Goal: Transaction & Acquisition: Purchase product/service

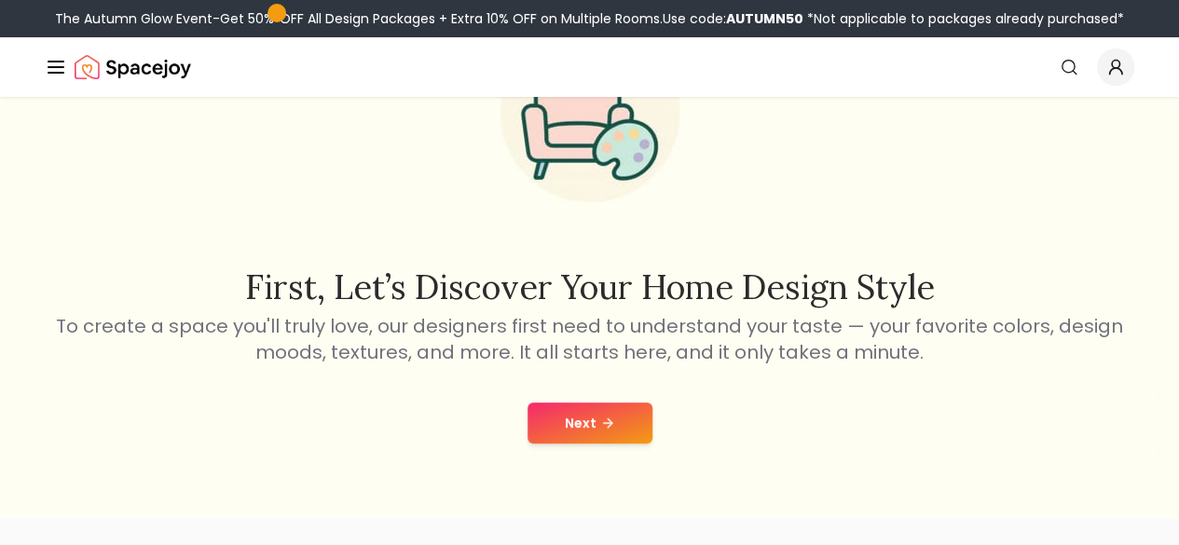
scroll to position [186, 0]
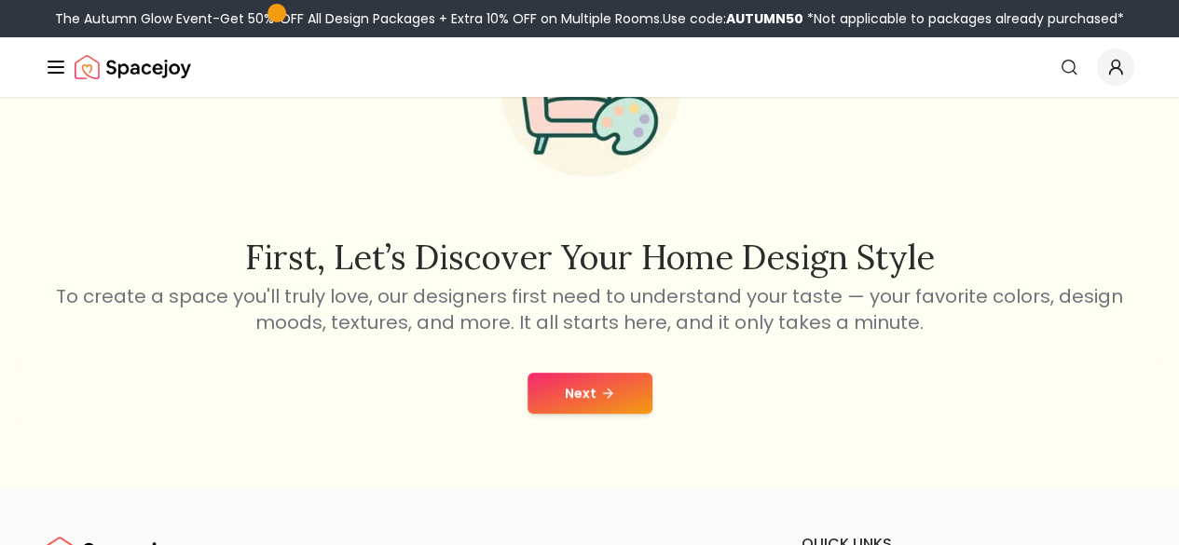
click at [611, 376] on button "Next" at bounding box center [589, 393] width 125 height 41
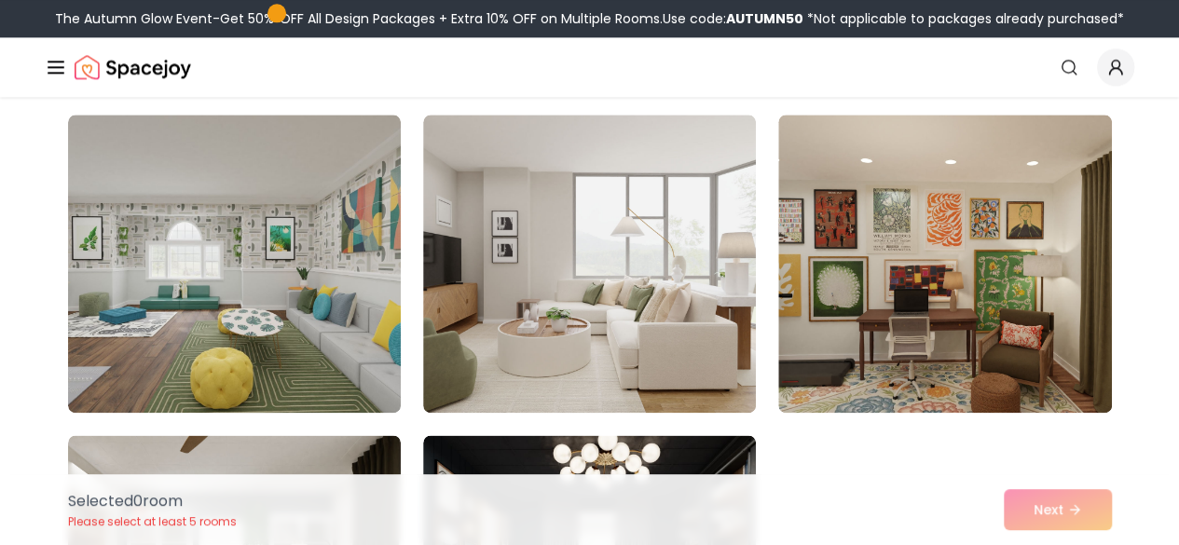
scroll to position [8199, 0]
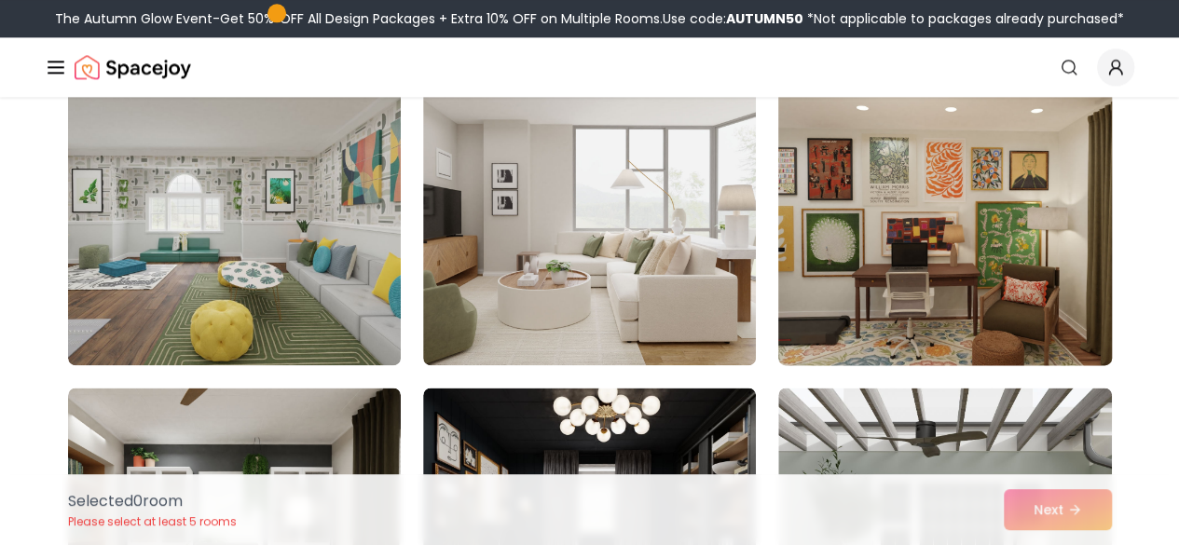
click at [894, 254] on img at bounding box center [944, 216] width 349 height 313
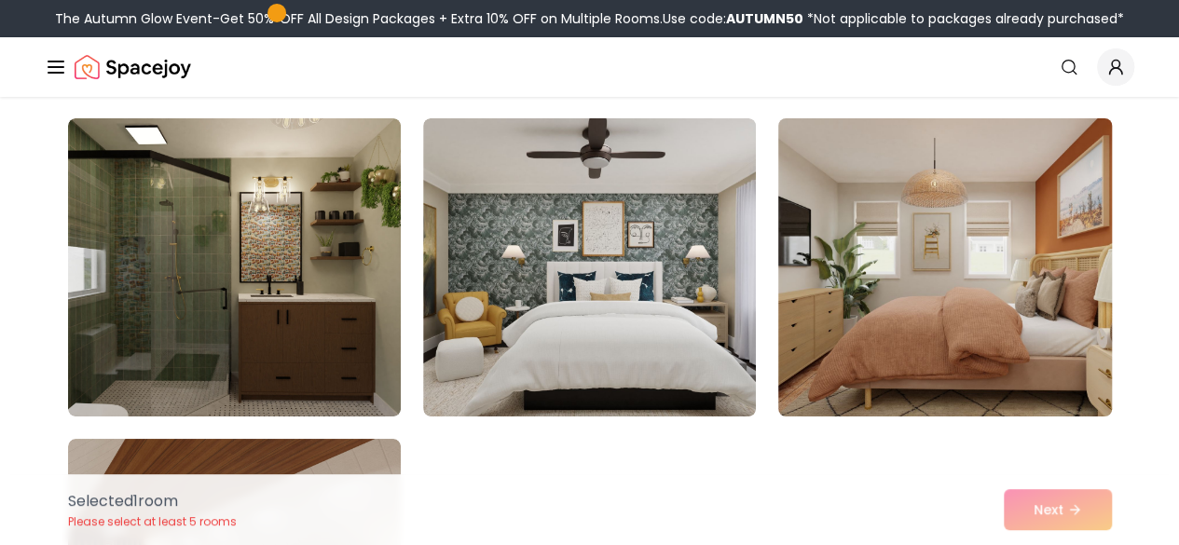
scroll to position [10435, 0]
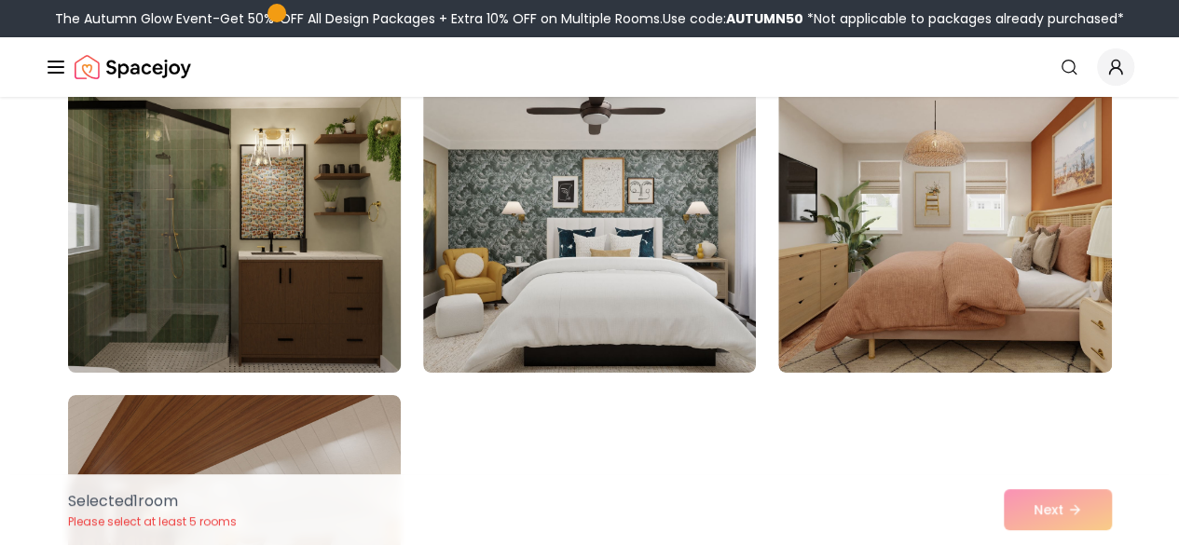
click at [312, 304] on img at bounding box center [234, 223] width 349 height 313
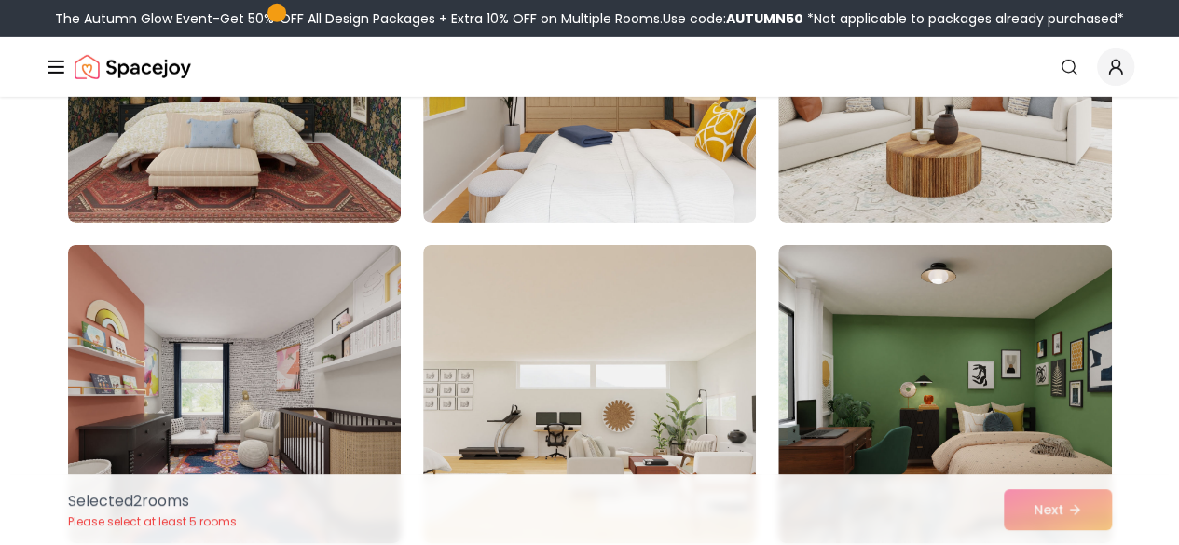
scroll to position [6522, 0]
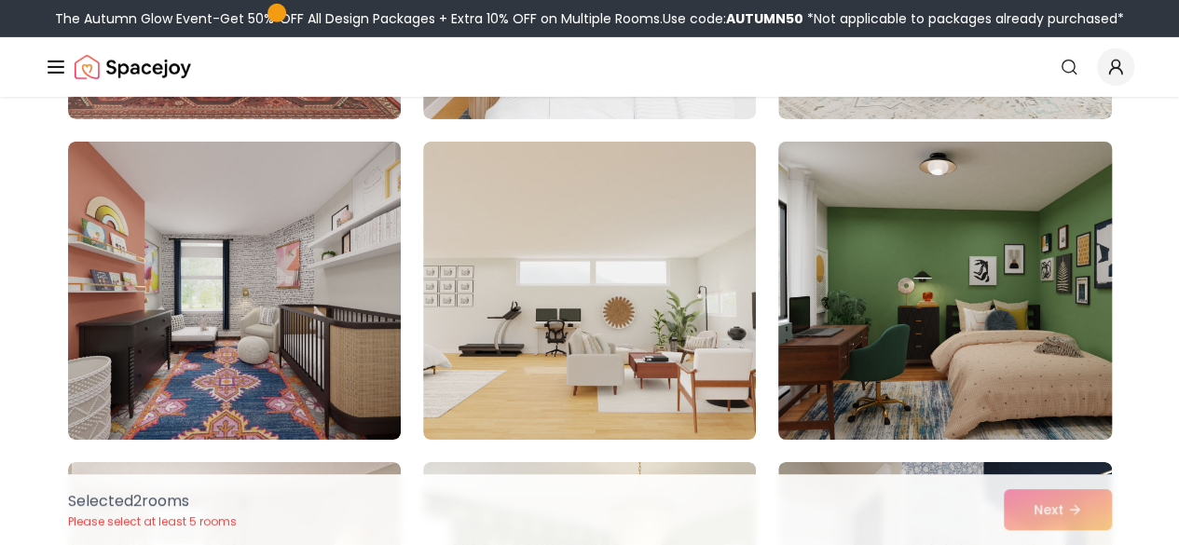
click at [859, 355] on img at bounding box center [944, 290] width 349 height 313
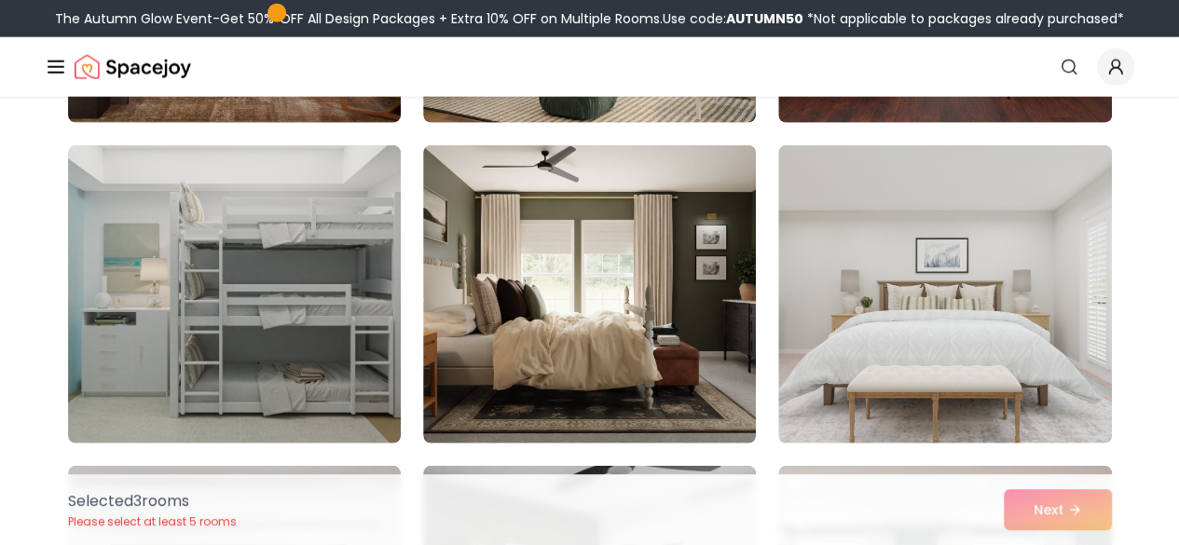
scroll to position [2329, 0]
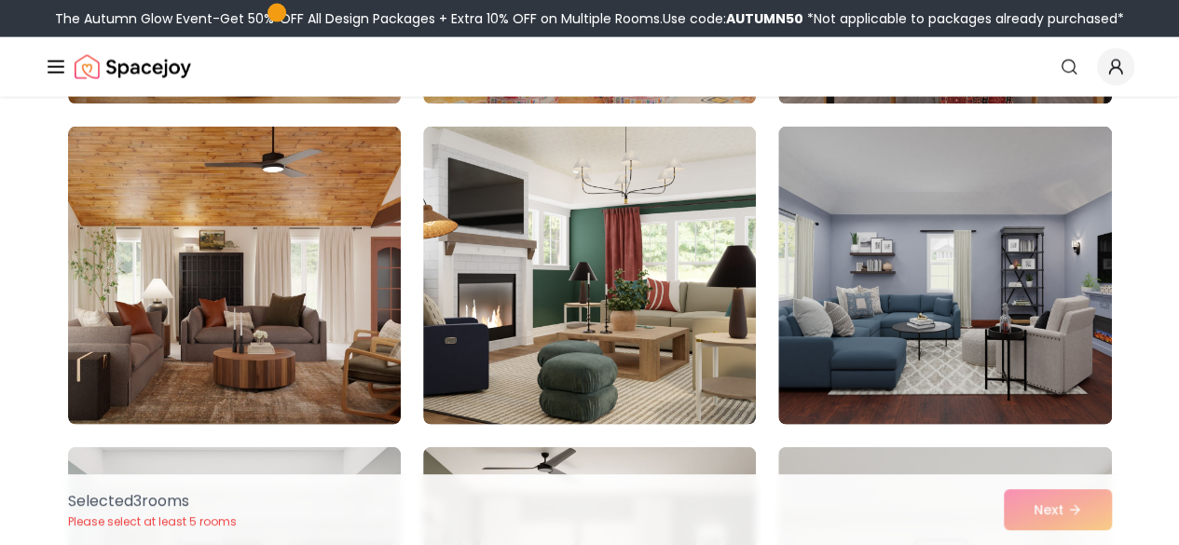
click at [593, 307] on img at bounding box center [589, 276] width 333 height 298
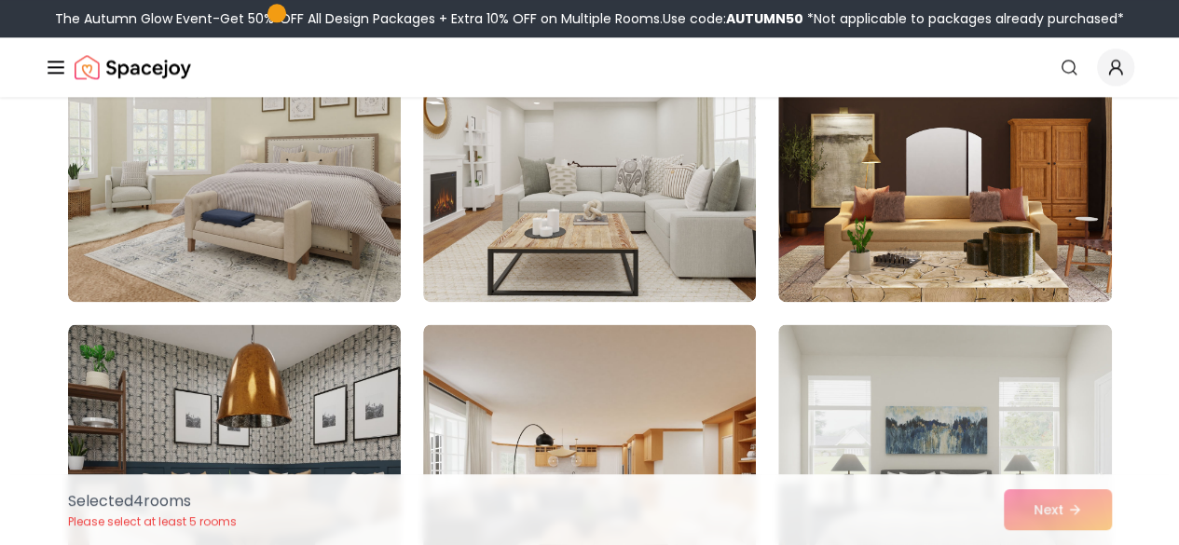
scroll to position [1118, 0]
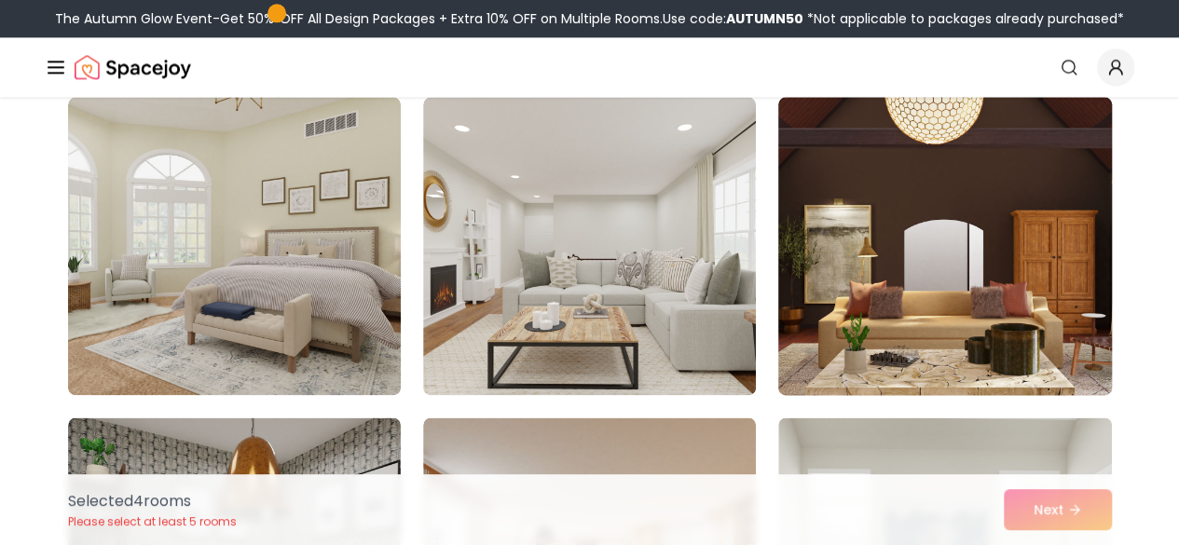
click at [883, 340] on img at bounding box center [944, 245] width 349 height 313
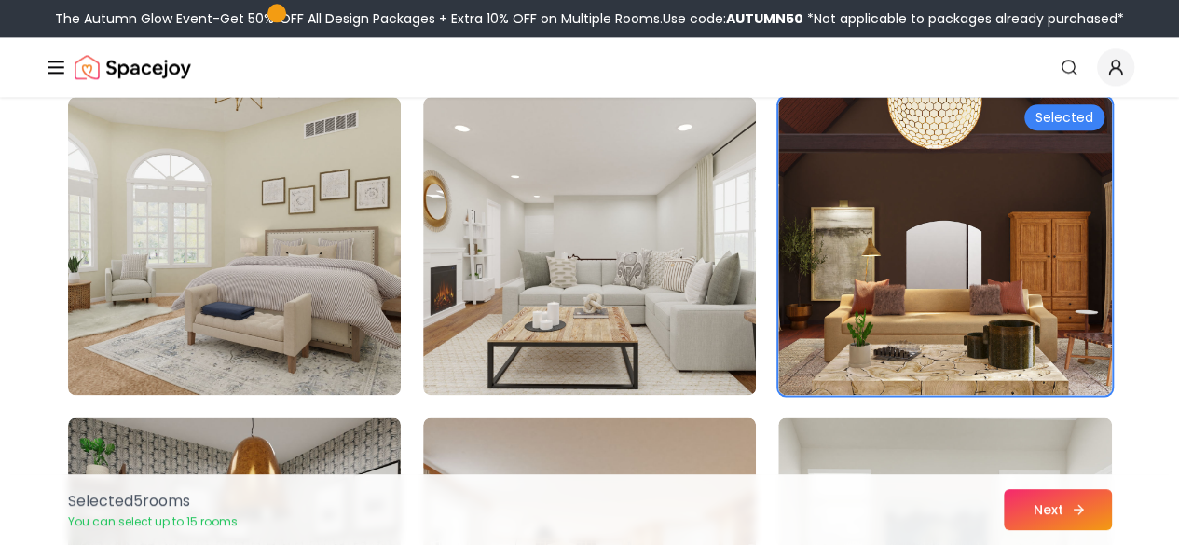
click at [1057, 508] on button "Next" at bounding box center [1057, 509] width 108 height 41
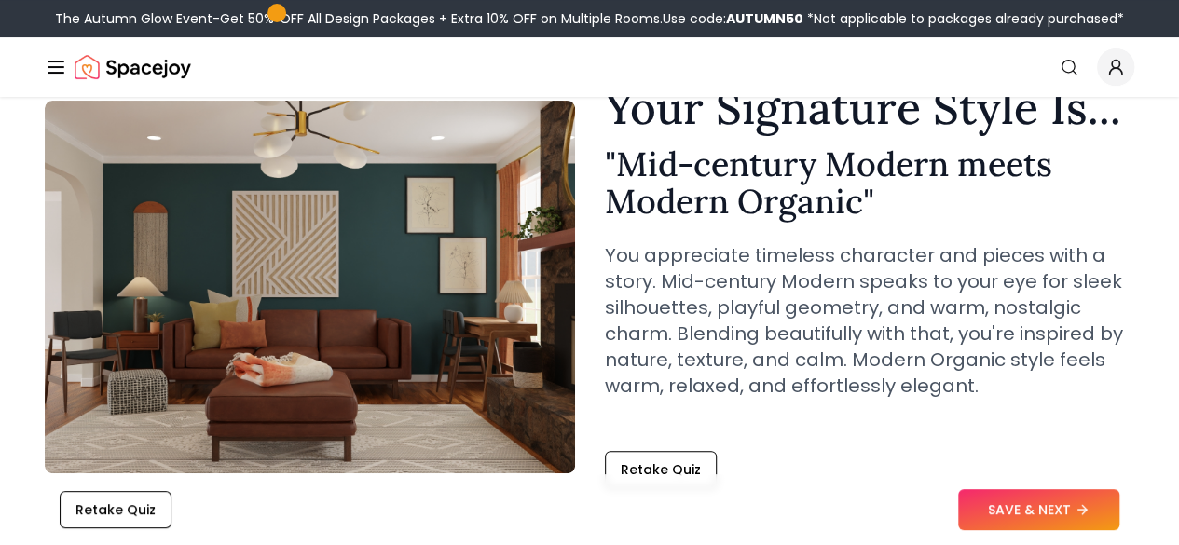
scroll to position [186, 0]
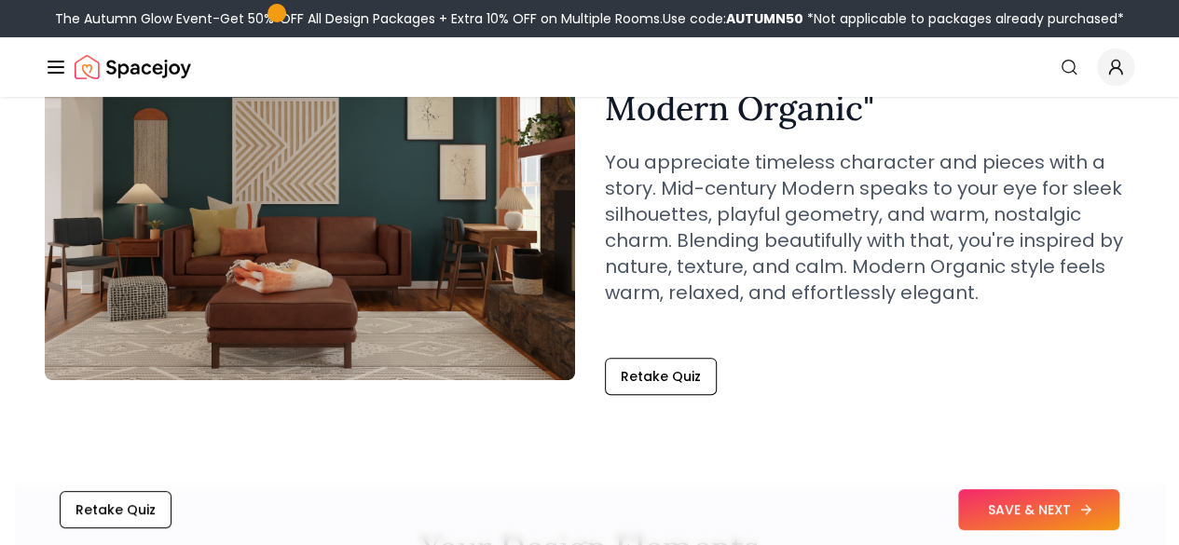
click at [1002, 507] on button "SAVE & NEXT" at bounding box center [1038, 509] width 161 height 41
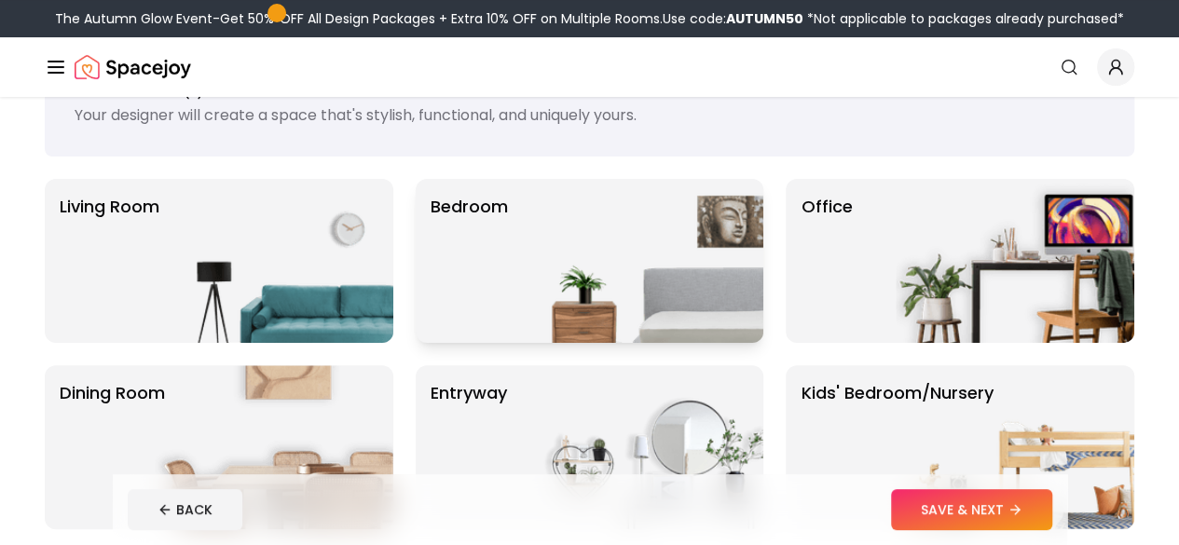
scroll to position [186, 0]
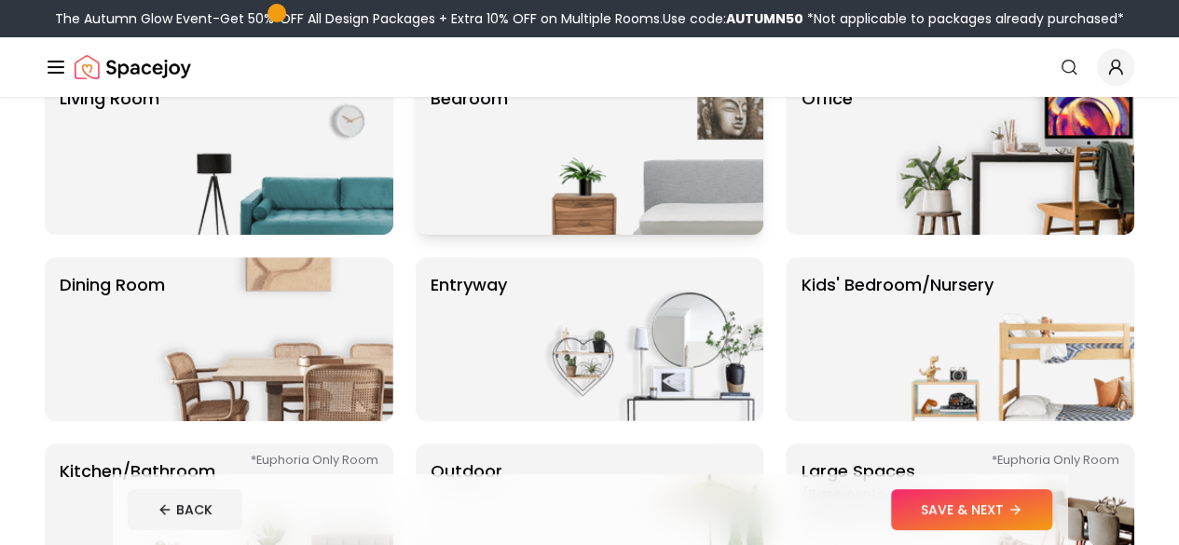
click at [600, 205] on img at bounding box center [644, 153] width 239 height 164
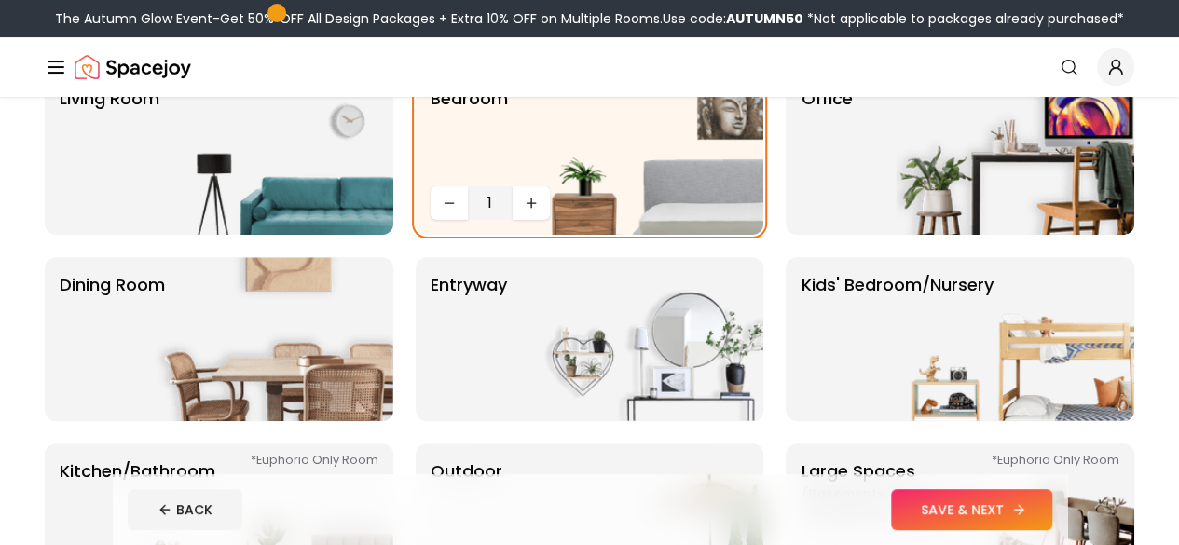
click at [997, 503] on button "SAVE & NEXT" at bounding box center [971, 509] width 161 height 41
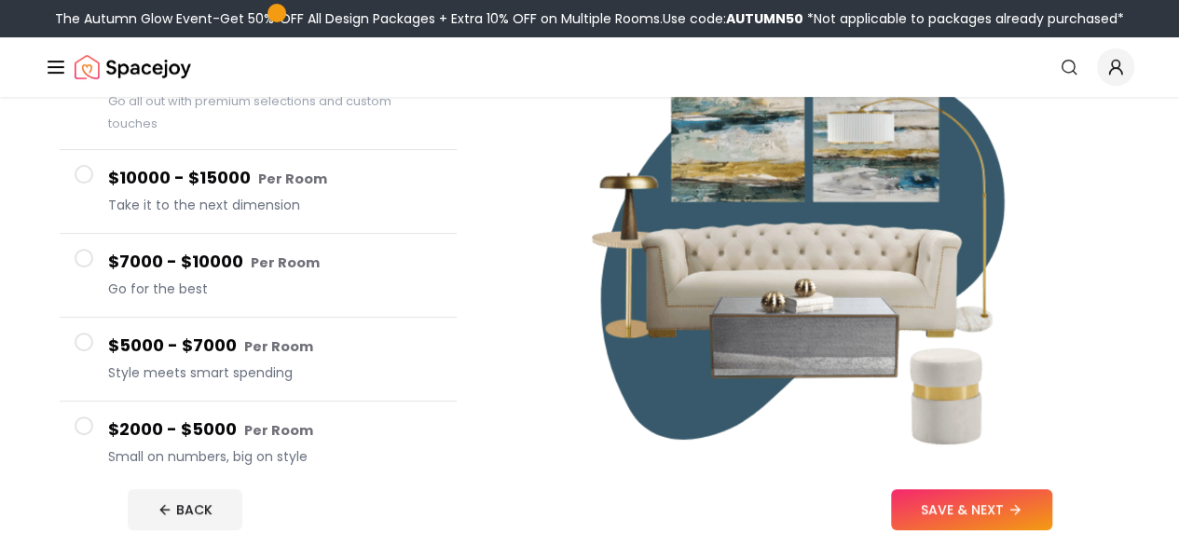
scroll to position [280, 0]
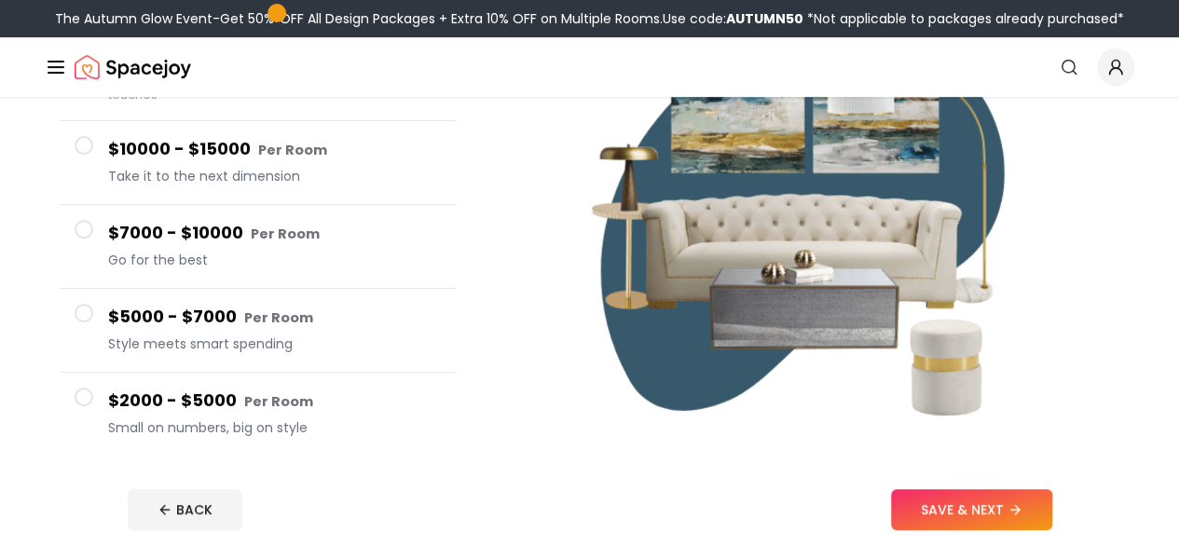
click at [229, 388] on h4 "$2000 - $5000 Per Room" at bounding box center [275, 401] width 334 height 27
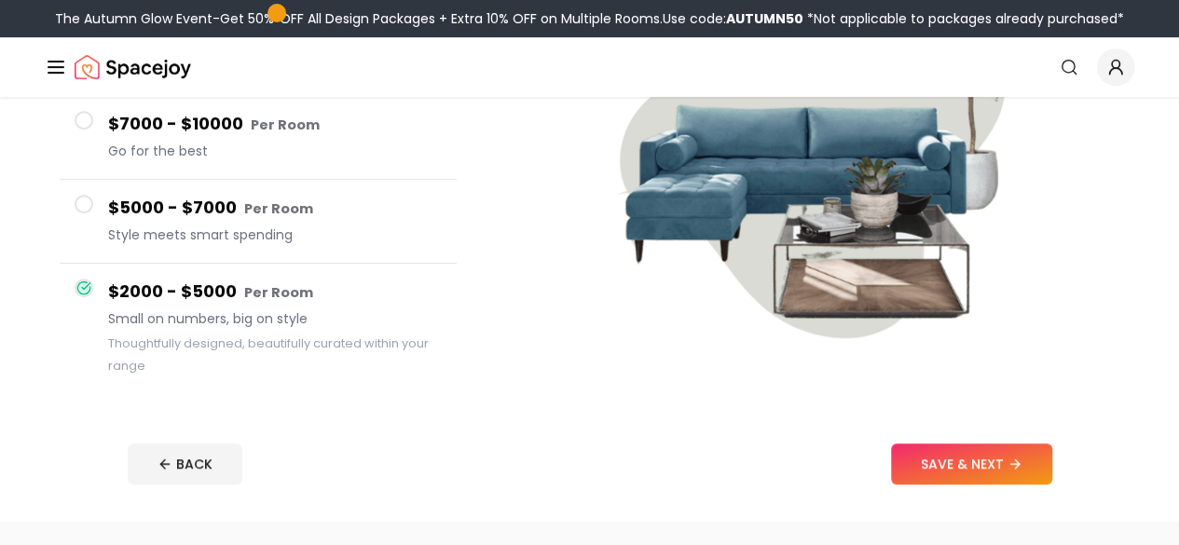
scroll to position [373, 0]
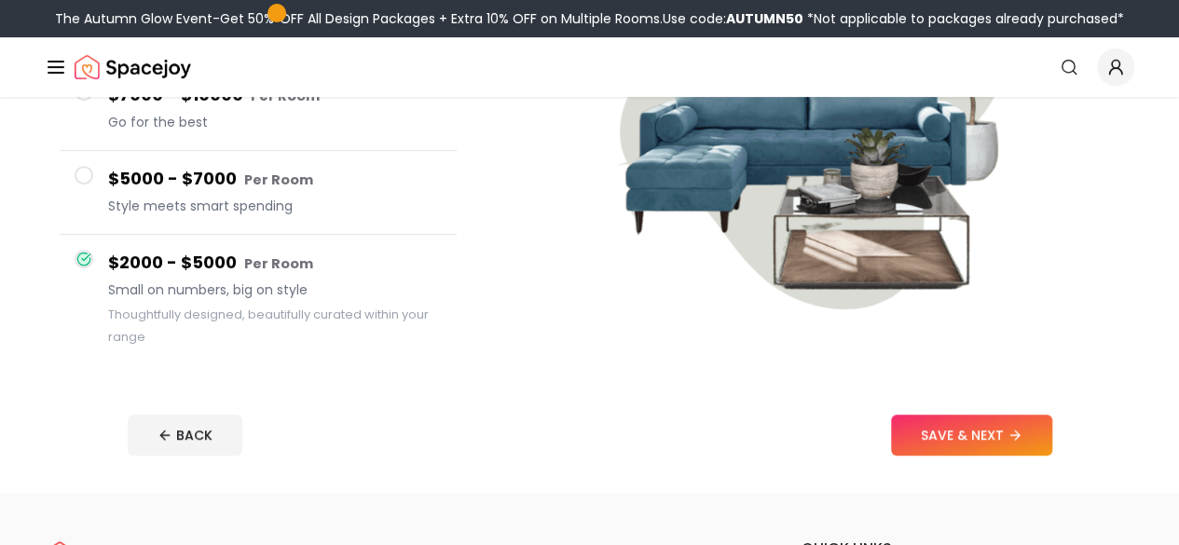
click at [983, 433] on button "SAVE & NEXT" at bounding box center [971, 435] width 161 height 41
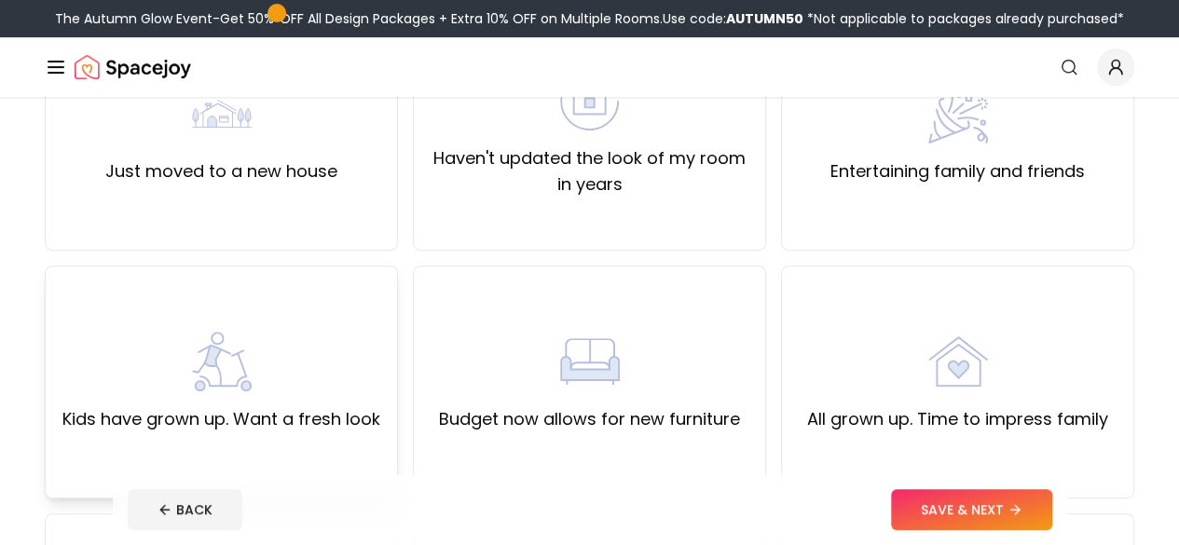
scroll to position [186, 0]
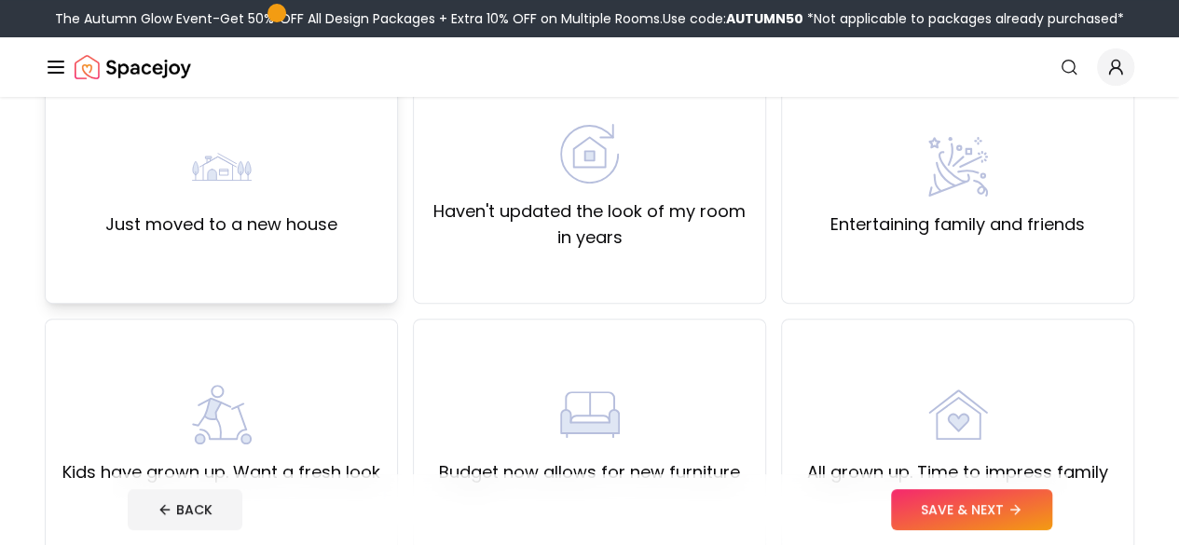
click at [266, 281] on div "Just moved to a new house" at bounding box center [221, 187] width 353 height 233
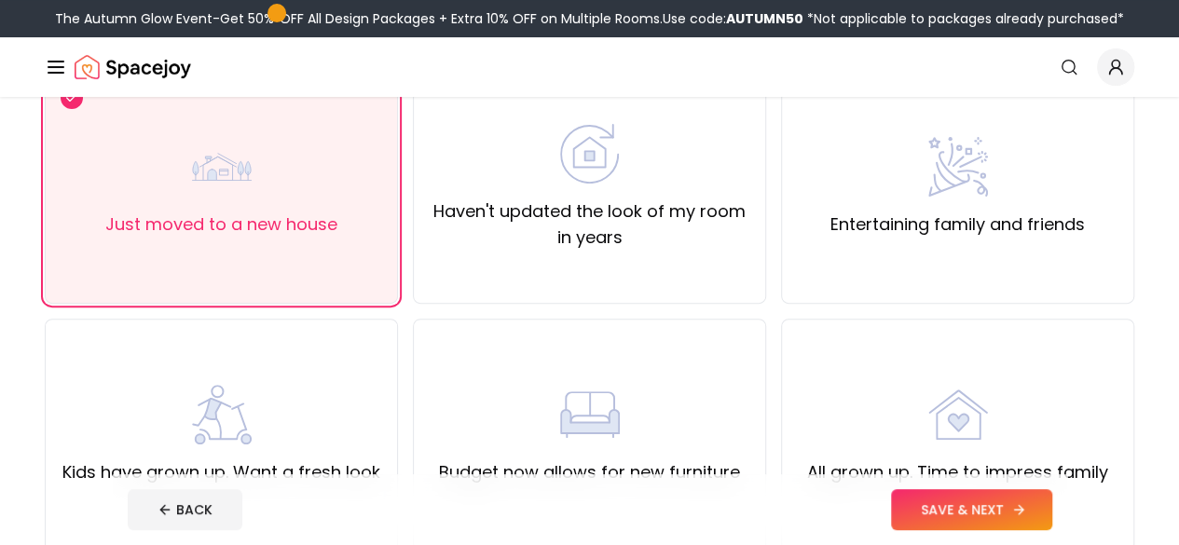
click at [1004, 513] on button "SAVE & NEXT" at bounding box center [971, 509] width 161 height 41
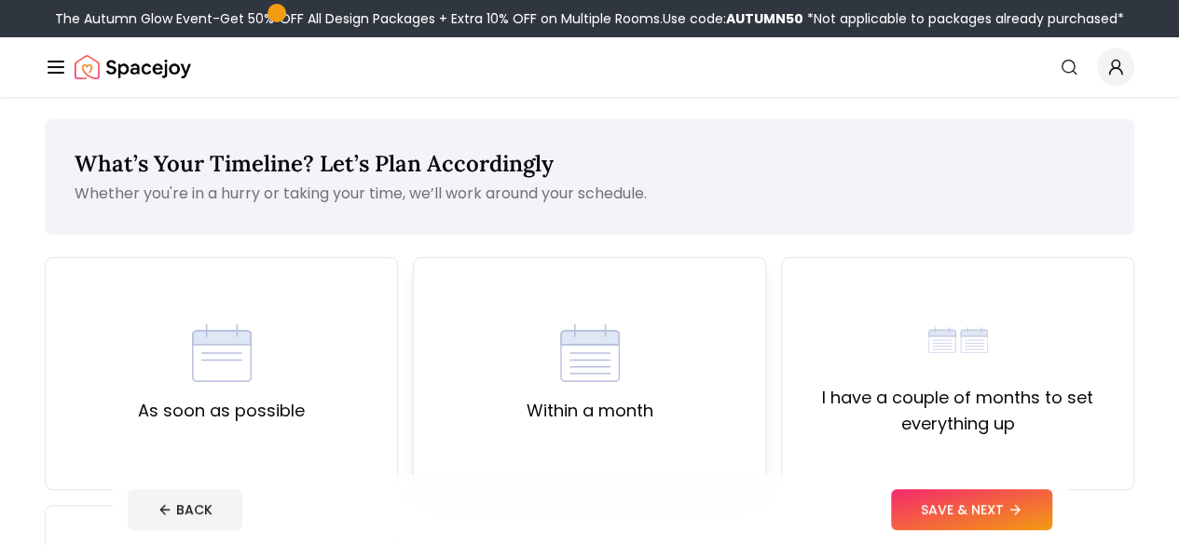
scroll to position [93, 0]
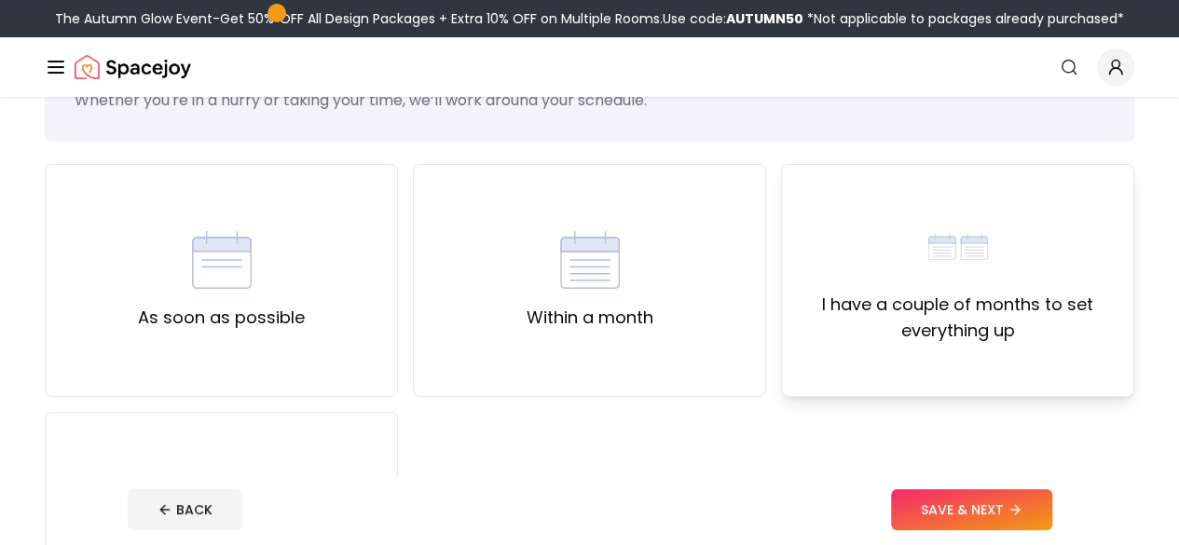
click at [968, 326] on label "I have a couple of months to set everything up" at bounding box center [957, 318] width 321 height 52
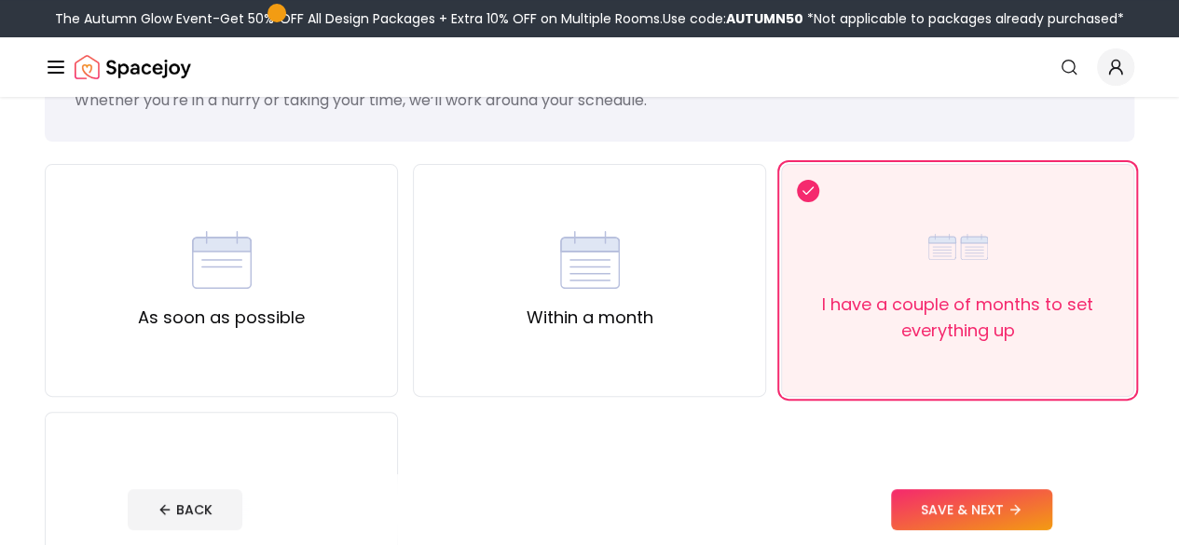
click at [1040, 517] on button "SAVE & NEXT" at bounding box center [971, 509] width 161 height 41
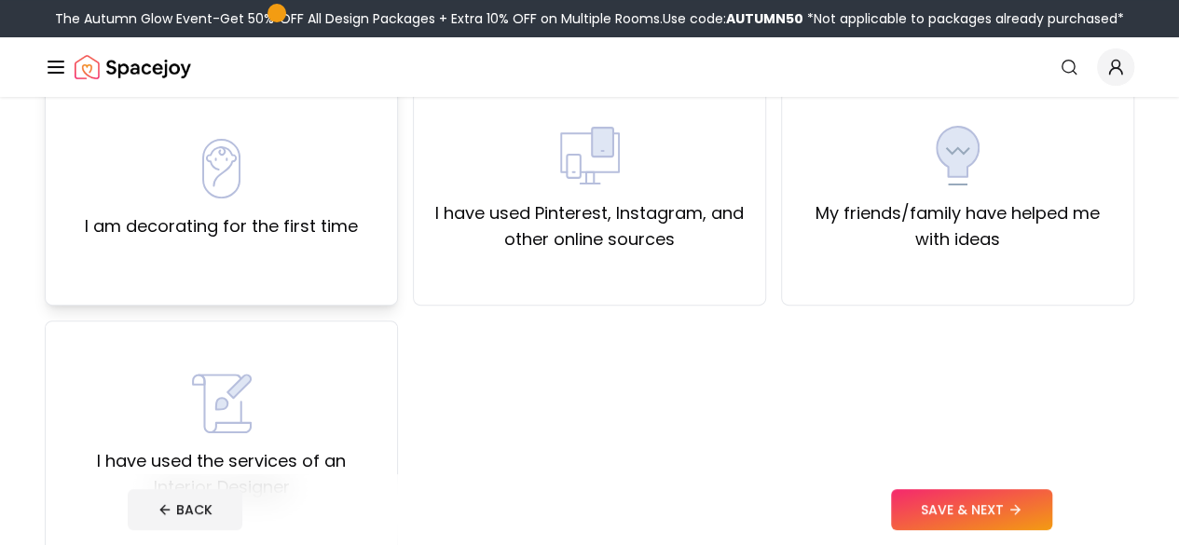
scroll to position [186, 0]
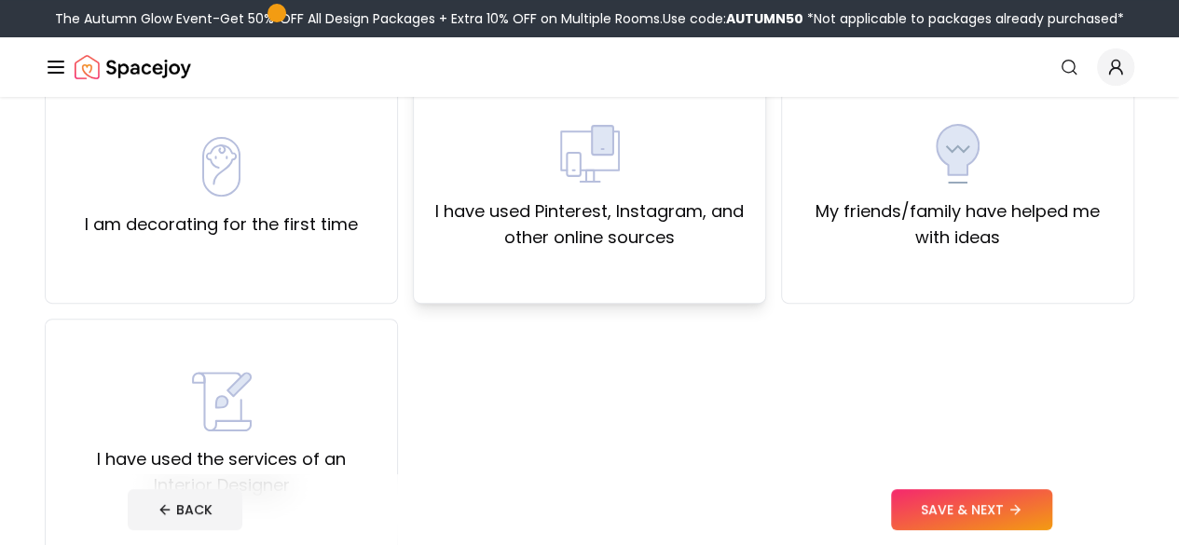
click at [721, 234] on label "I have used Pinterest, Instagram, and other online sources" at bounding box center [589, 224] width 321 height 52
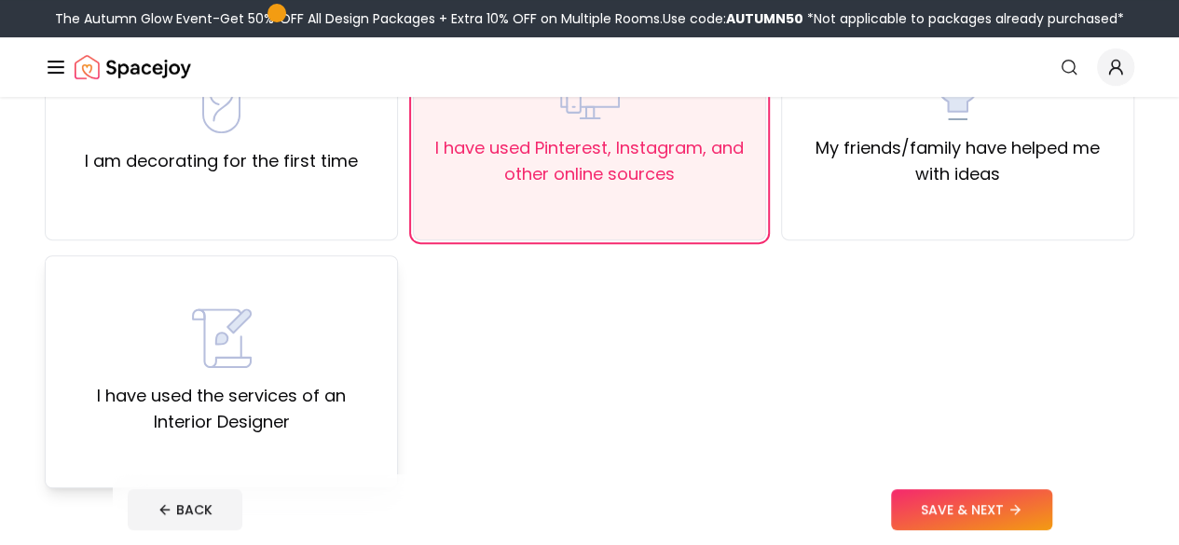
scroll to position [280, 0]
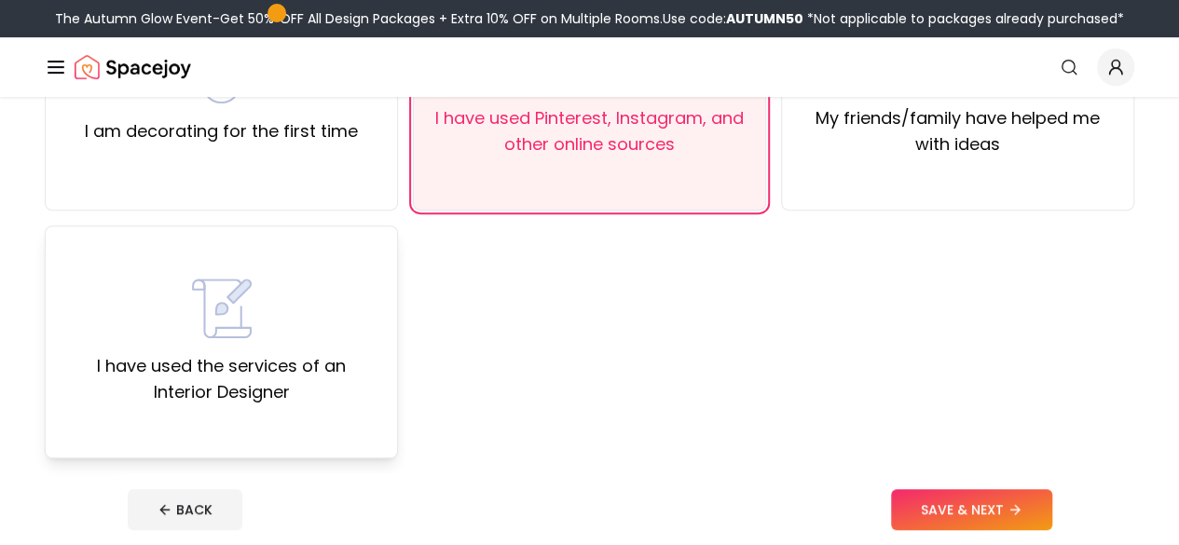
click at [249, 228] on div "I have used the services of an Interior Designer" at bounding box center [221, 341] width 353 height 233
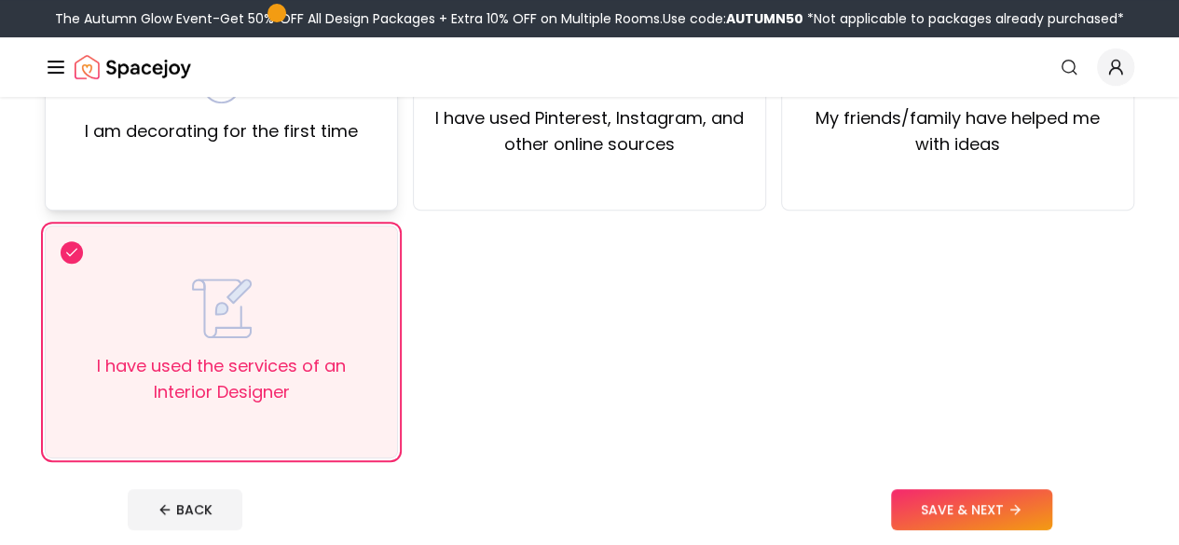
click at [250, 177] on div "I am decorating for the first time" at bounding box center [221, 94] width 353 height 233
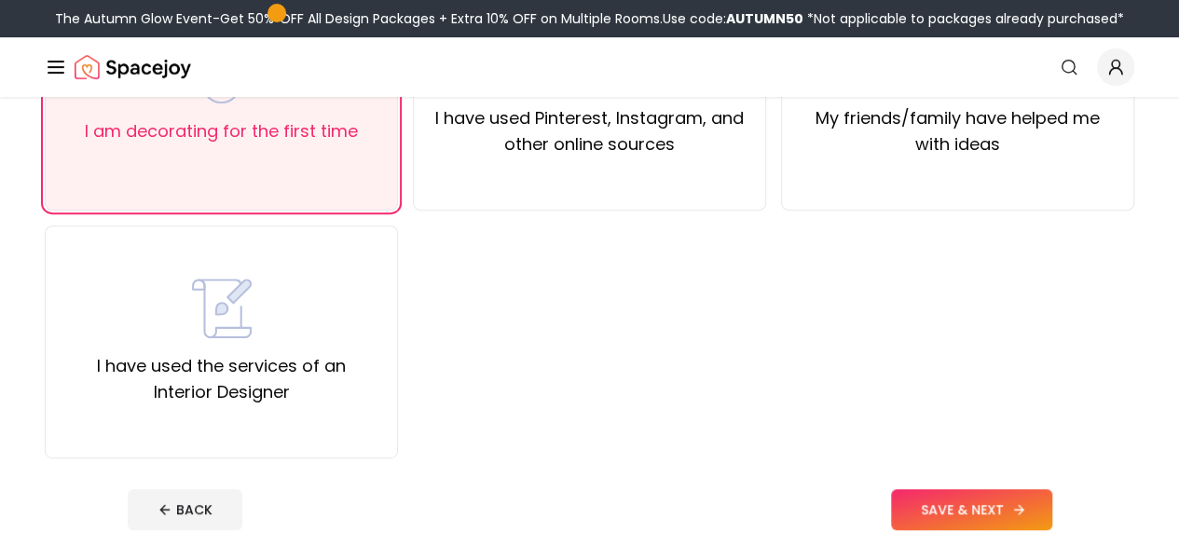
click at [995, 504] on button "SAVE & NEXT" at bounding box center [971, 509] width 161 height 41
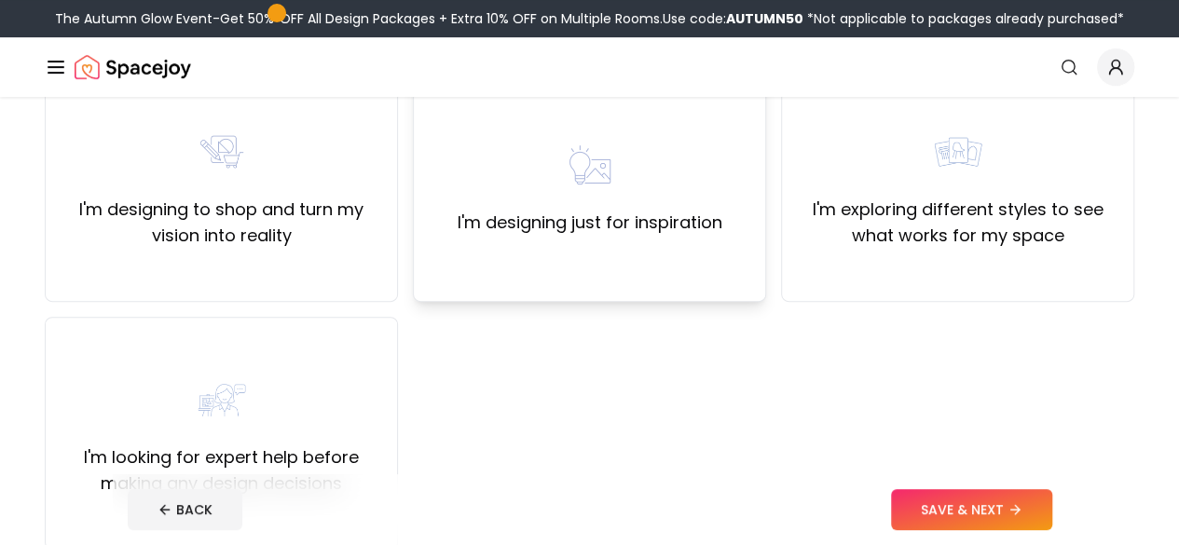
scroll to position [218, 0]
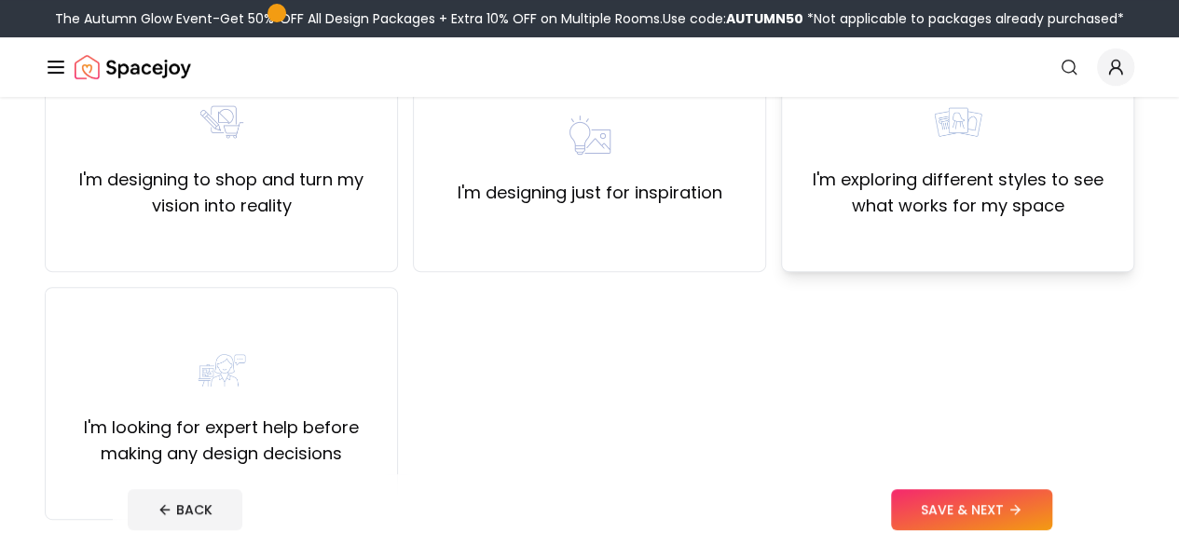
click at [932, 204] on label "I'm exploring different styles to see what works for my space" at bounding box center [957, 193] width 321 height 52
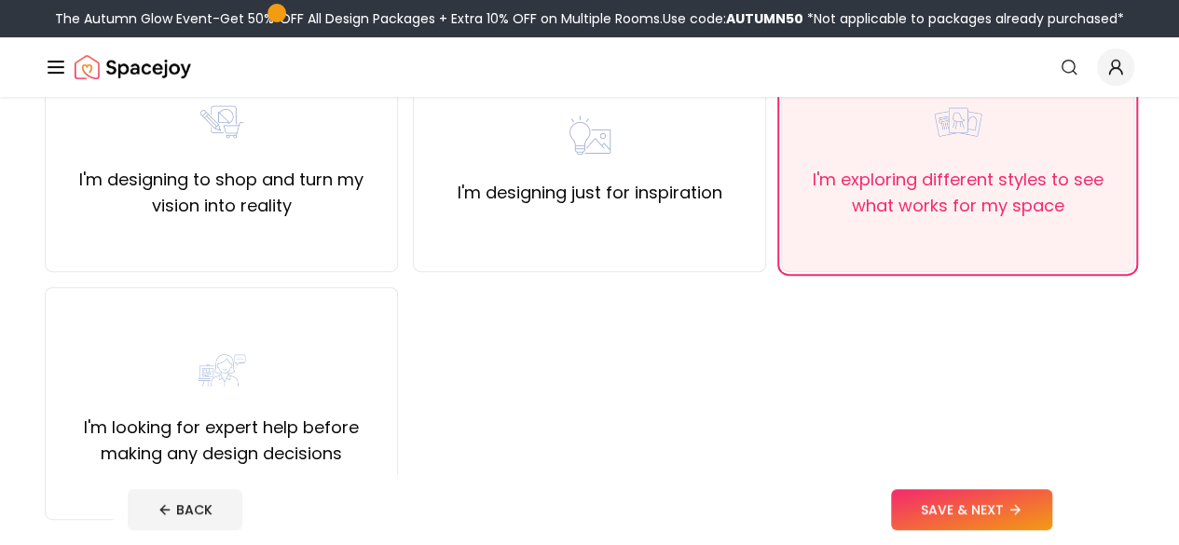
click at [1035, 509] on button "SAVE & NEXT" at bounding box center [971, 509] width 161 height 41
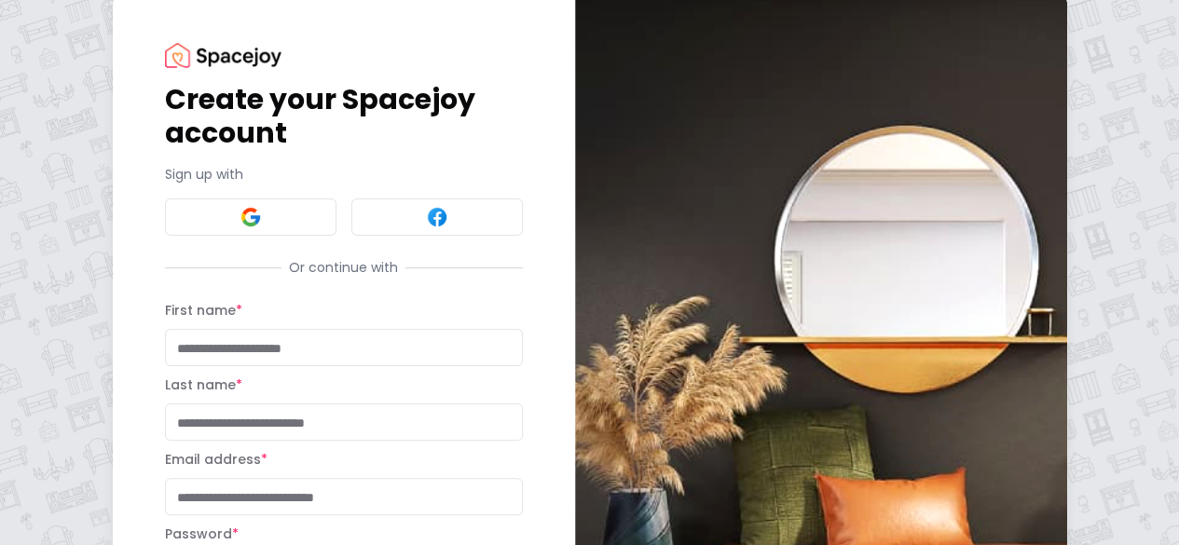
scroll to position [93, 0]
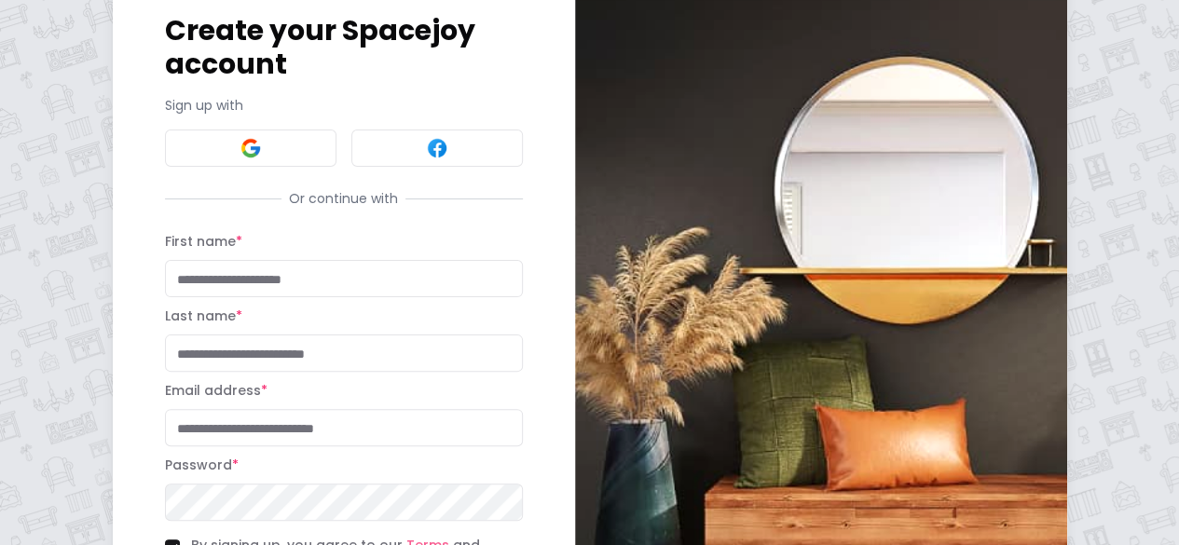
click at [335, 288] on input "First name *" at bounding box center [344, 278] width 358 height 37
type input "**"
click at [322, 362] on input "Last name *" at bounding box center [344, 352] width 358 height 37
type input "****"
click at [250, 430] on input "Email address *" at bounding box center [344, 427] width 358 height 37
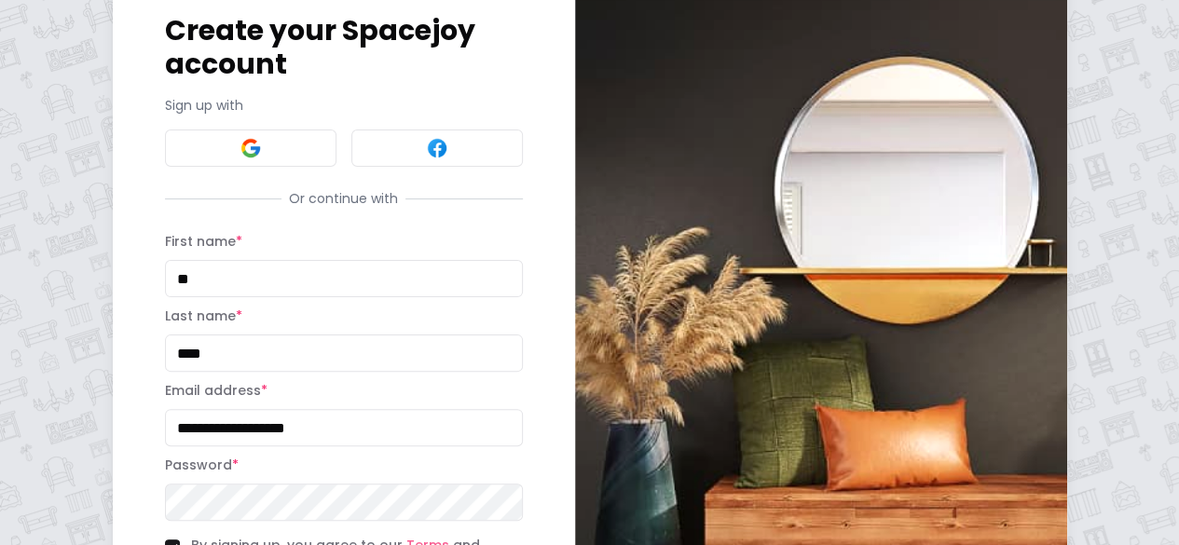
type input "**********"
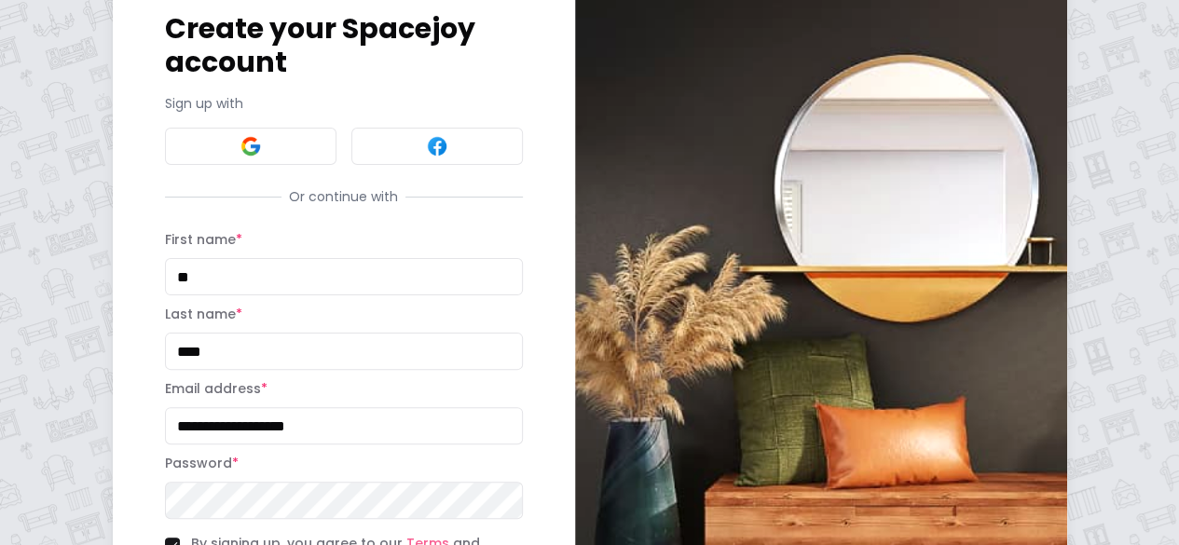
scroll to position [186, 0]
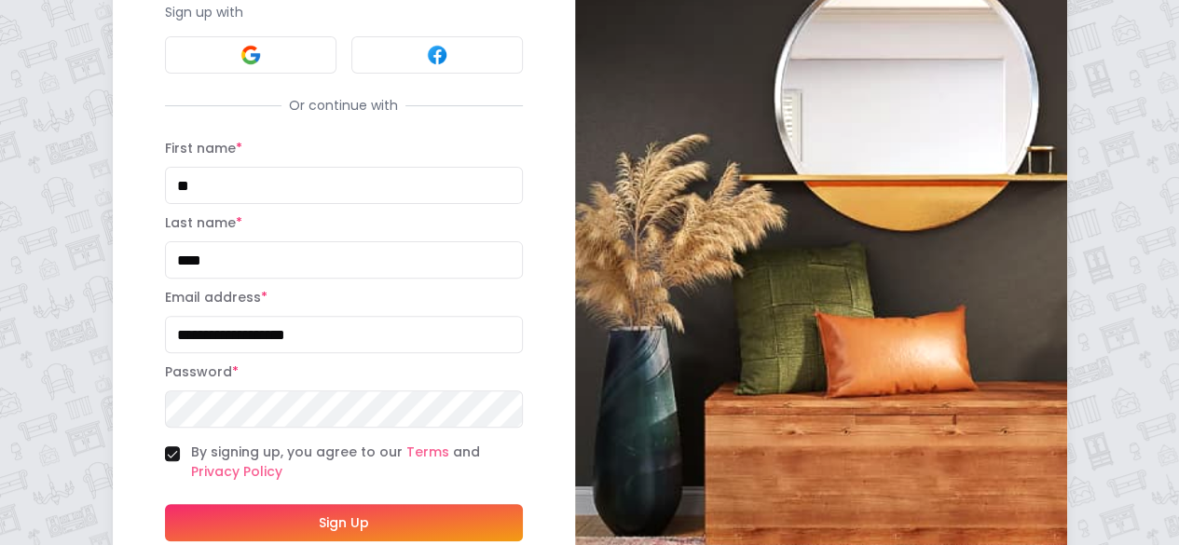
click at [291, 520] on button "Sign Up" at bounding box center [344, 522] width 358 height 37
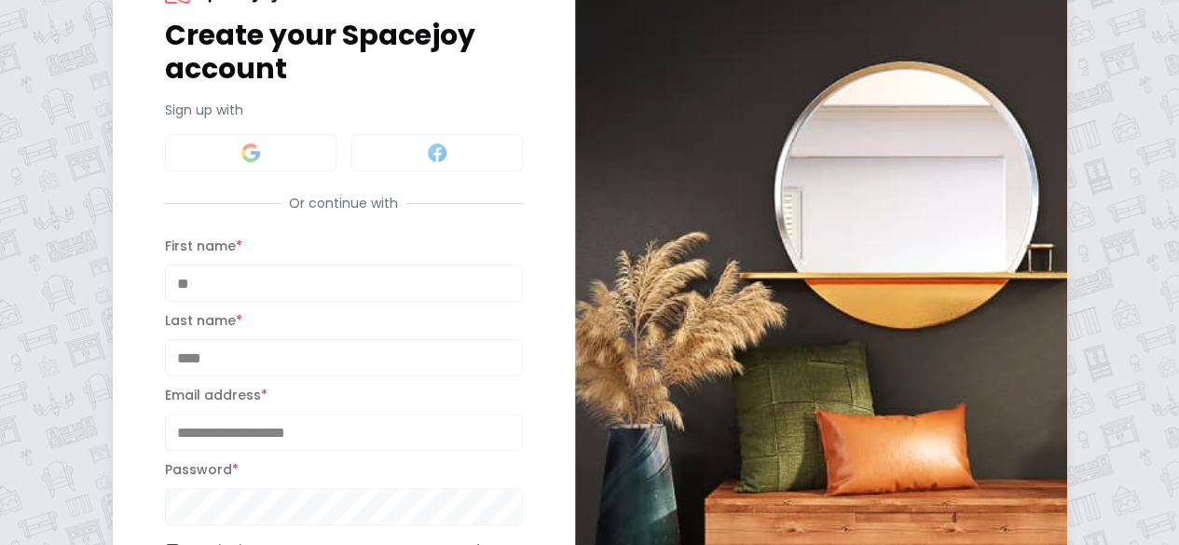
scroll to position [0, 0]
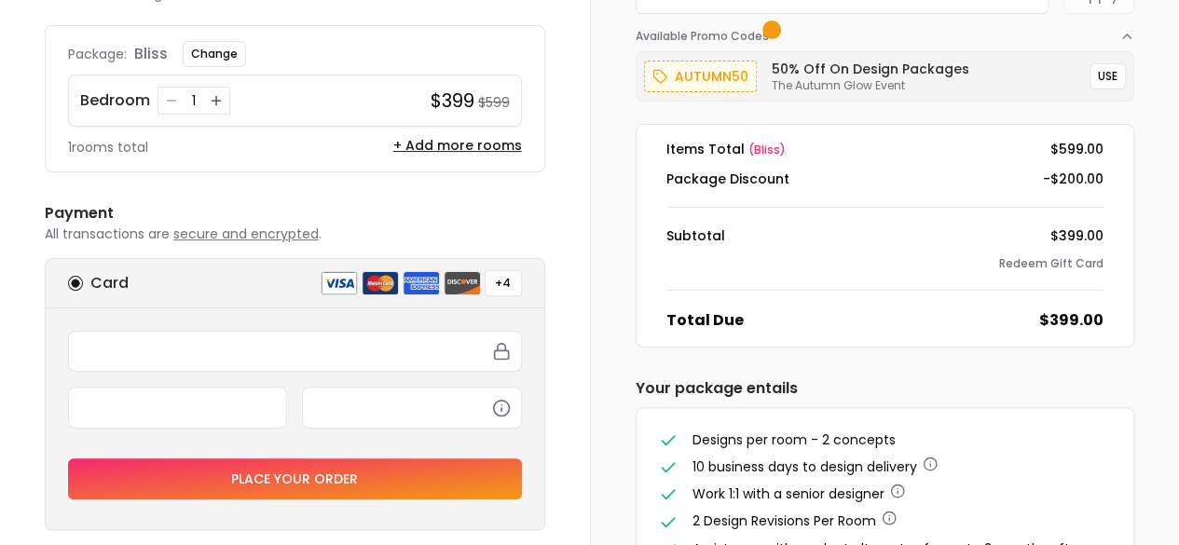
scroll to position [186, 0]
